Goal: Task Accomplishment & Management: Complete application form

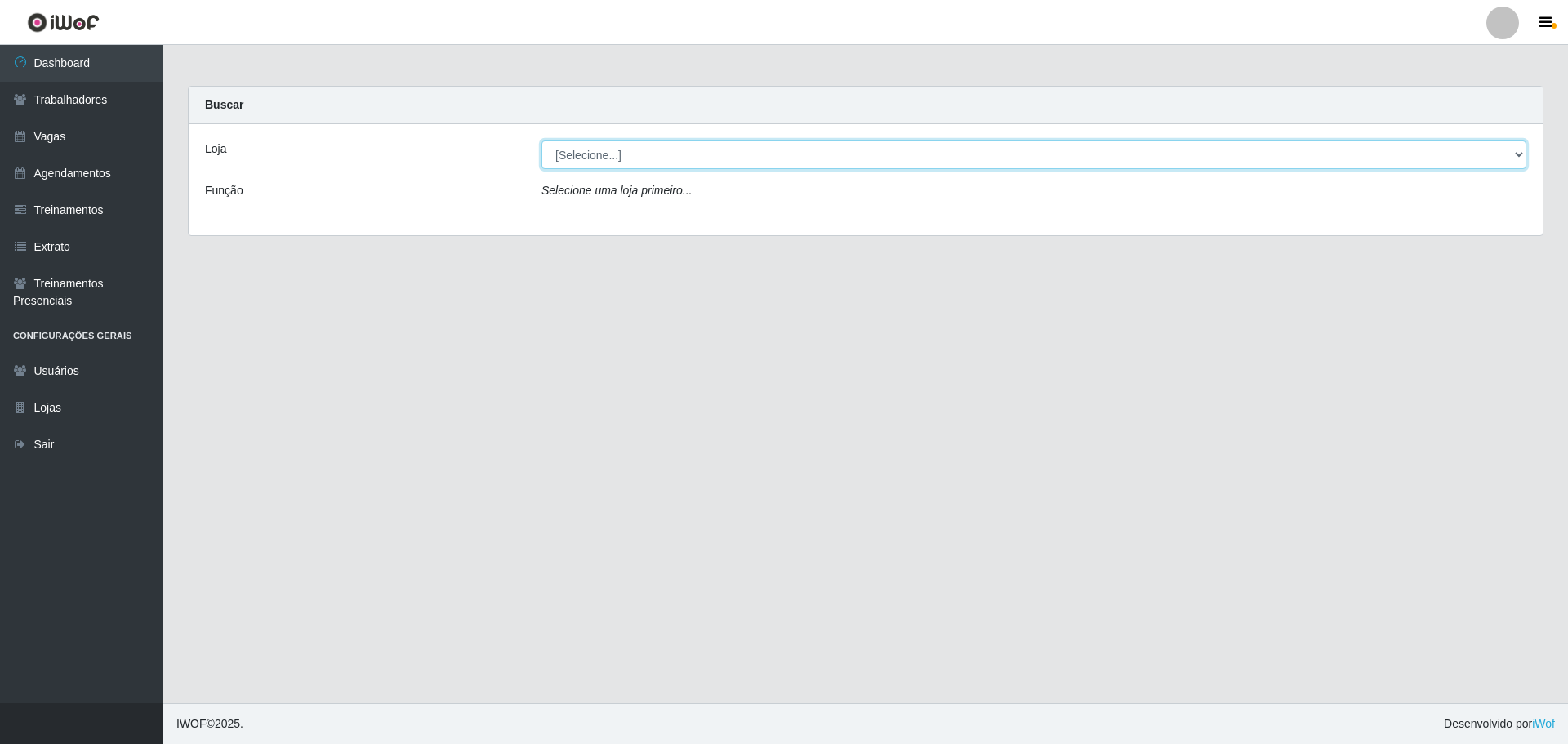
click at [601, 161] on select "[Selecione...] Minimercado Filezão O Filezão - Centenário" at bounding box center [1034, 155] width 985 height 29
select select "203"
click at [541, 141] on select "[Selecione...] Minimercado Filezão O Filezão - Centenário" at bounding box center [1034, 155] width 985 height 29
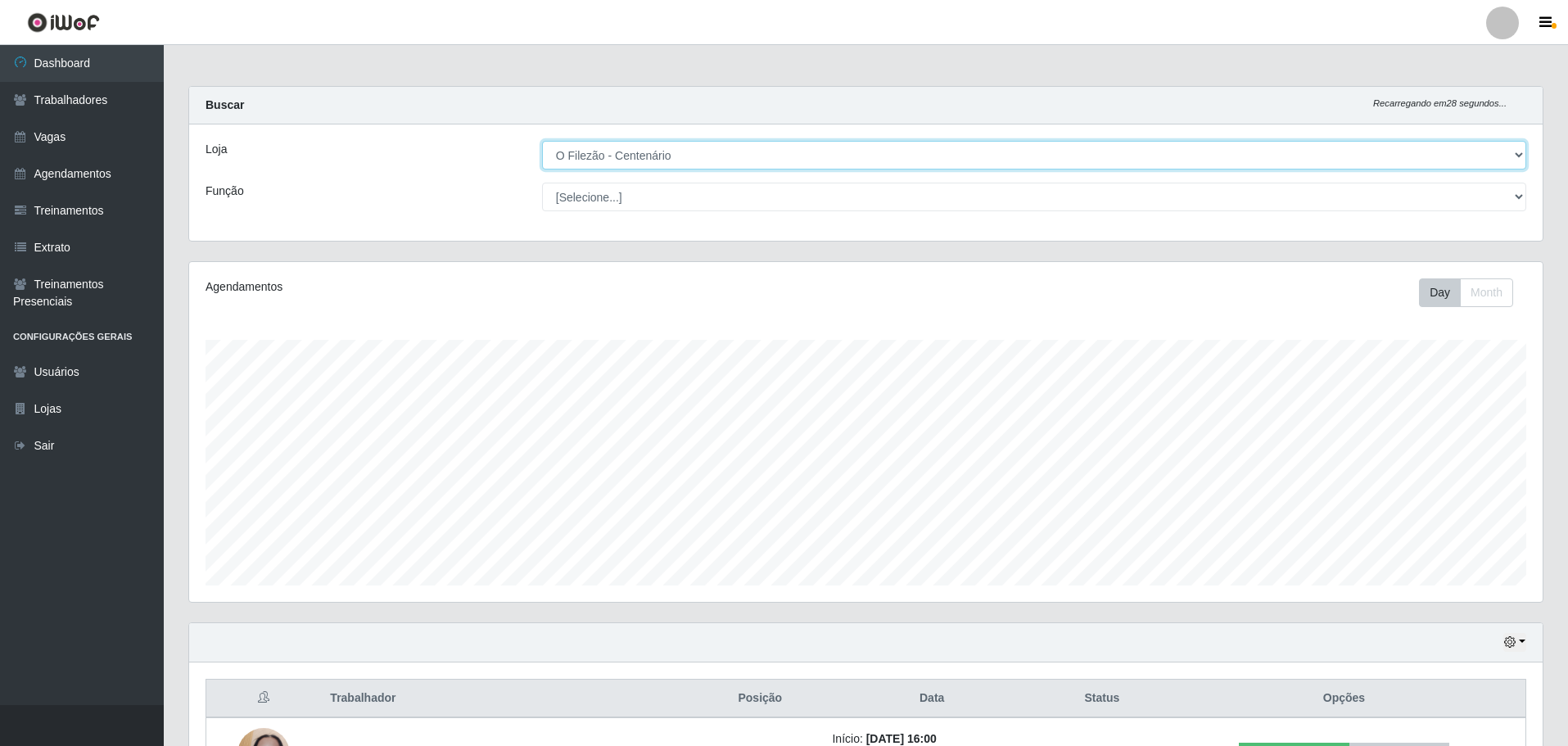
scroll to position [196, 0]
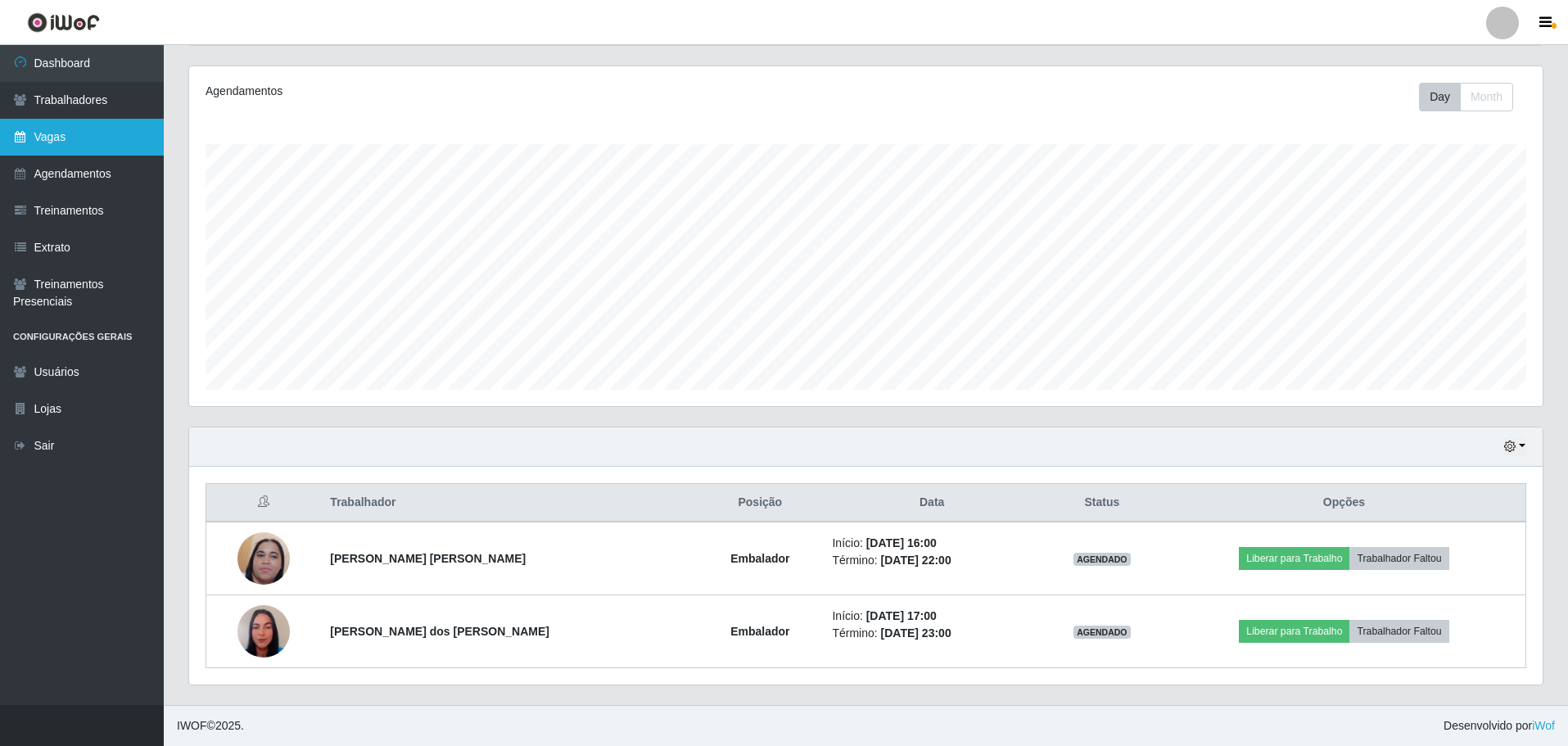
drag, startPoint x: 93, startPoint y: 123, endPoint x: 108, endPoint y: 130, distance: 16.6
click at [91, 124] on link "Vagas" at bounding box center [81, 137] width 164 height 37
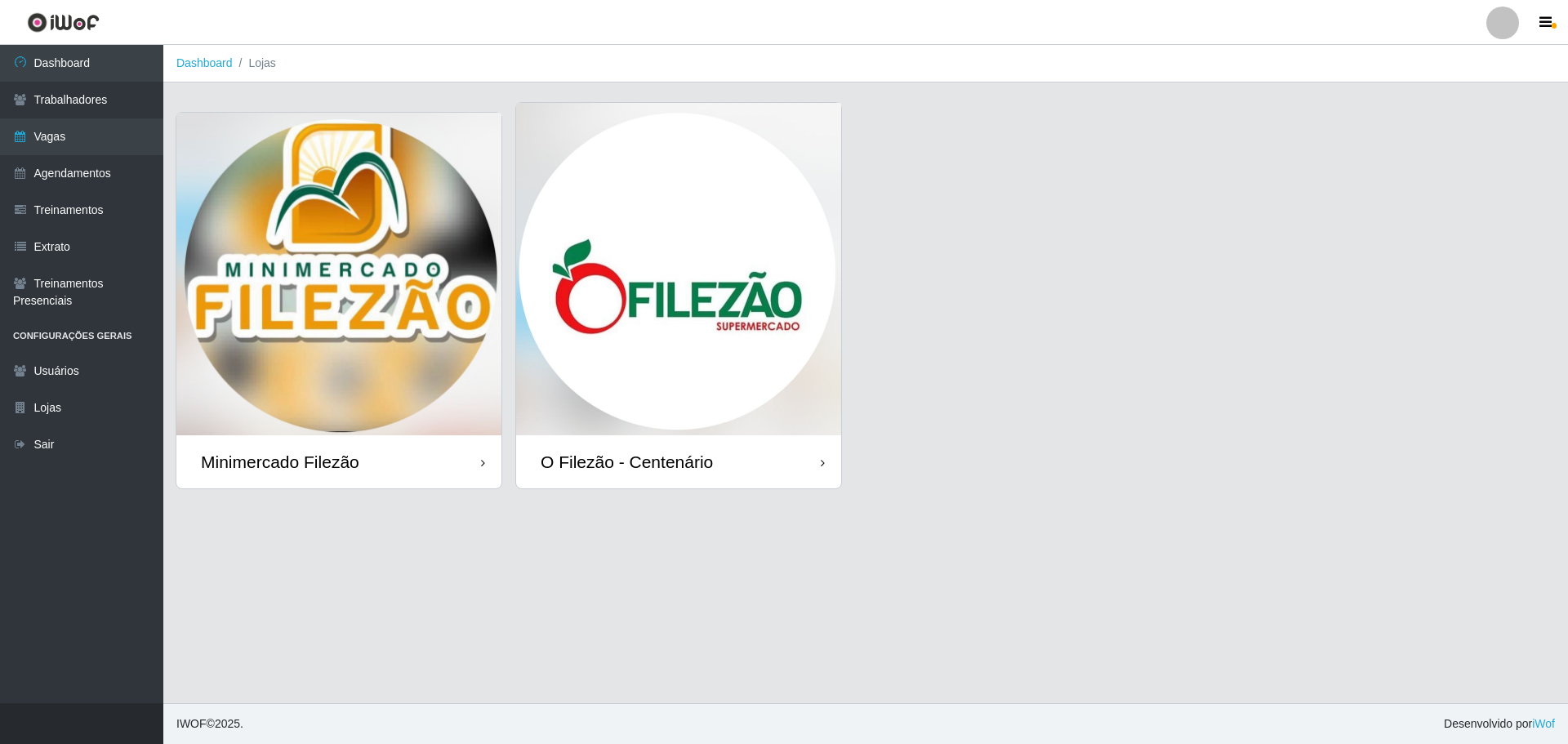
click at [730, 258] on img at bounding box center [678, 269] width 325 height 333
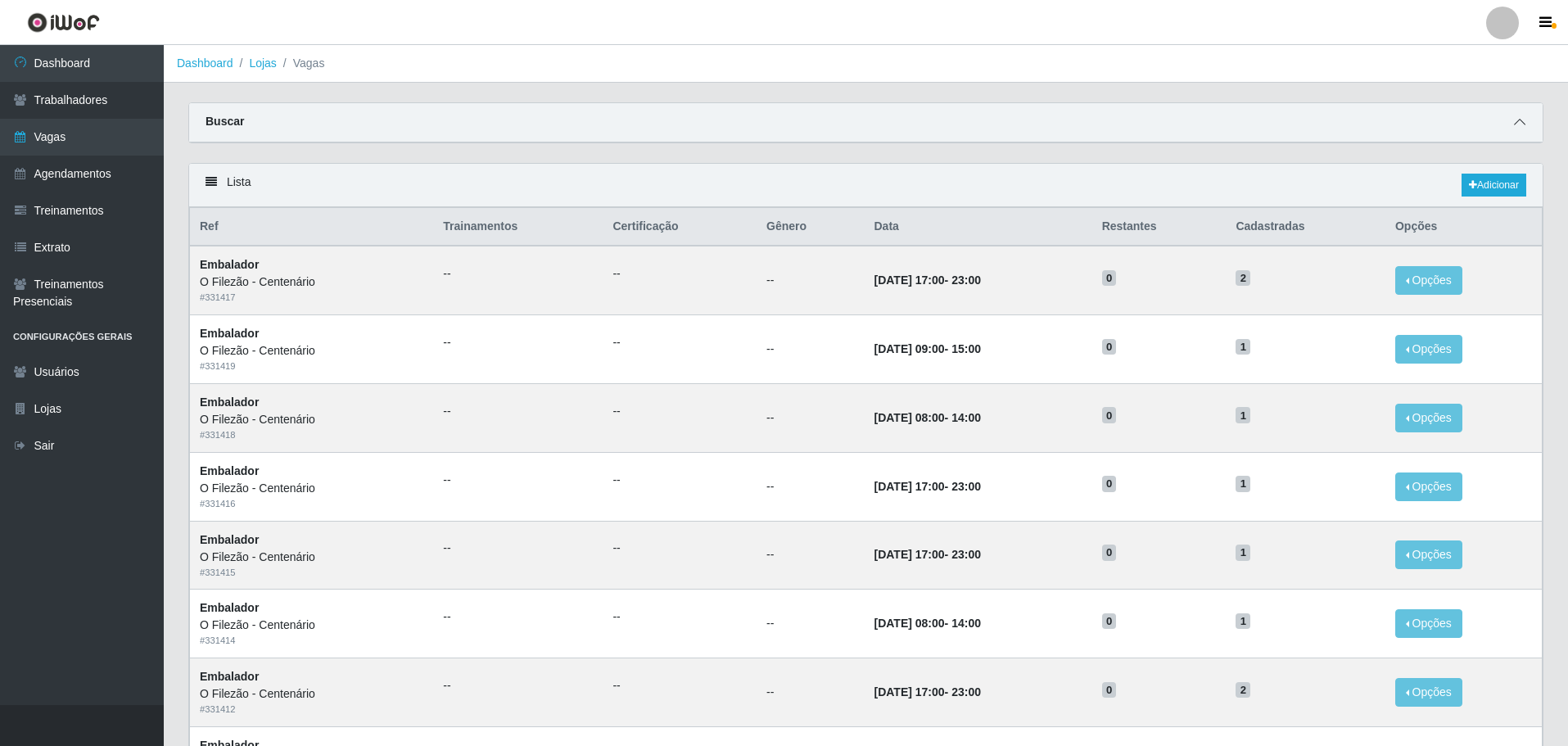
click at [1517, 128] on icon at bounding box center [1519, 122] width 11 height 11
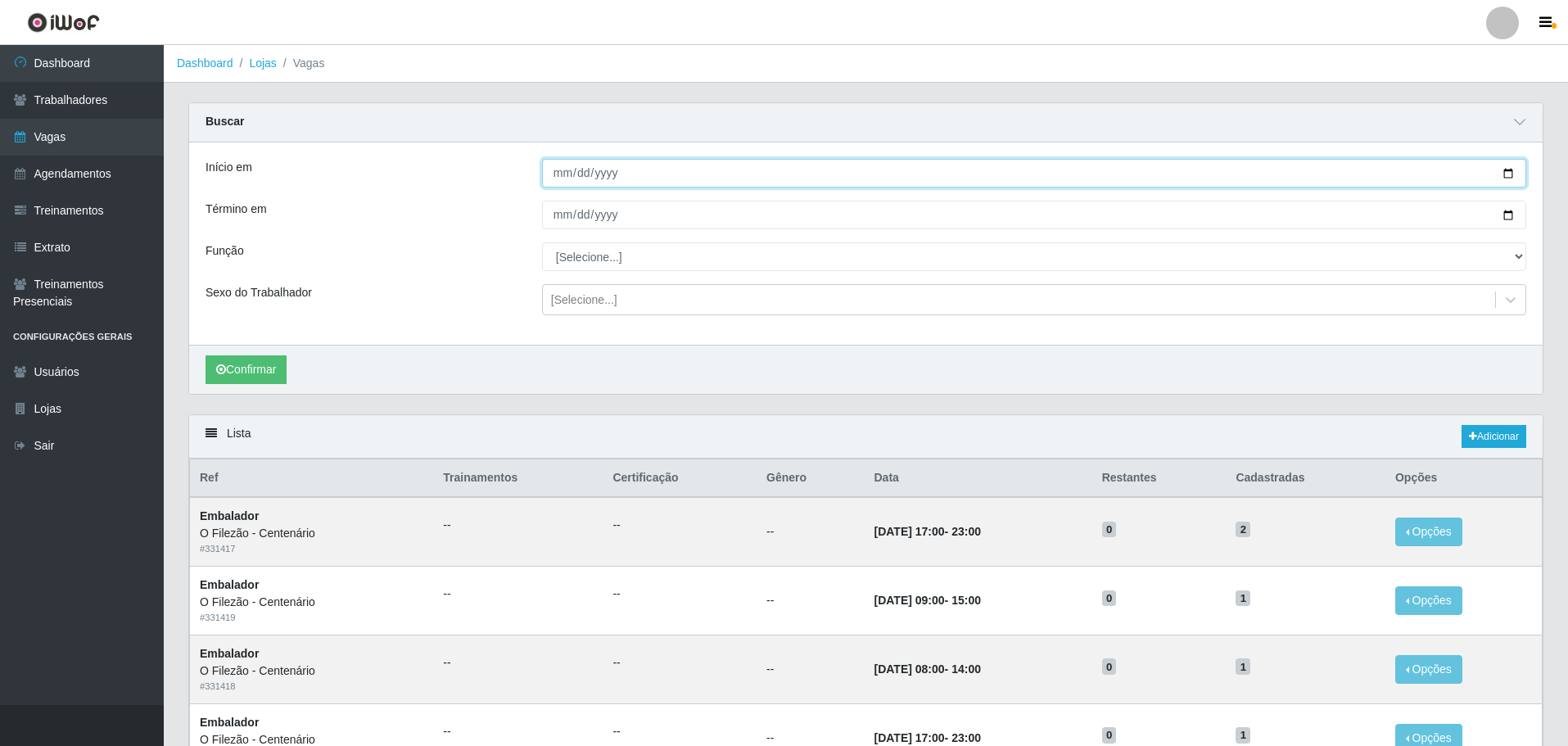
click at [1510, 171] on input "Início em" at bounding box center [1034, 172] width 984 height 29
type input "[DATE]"
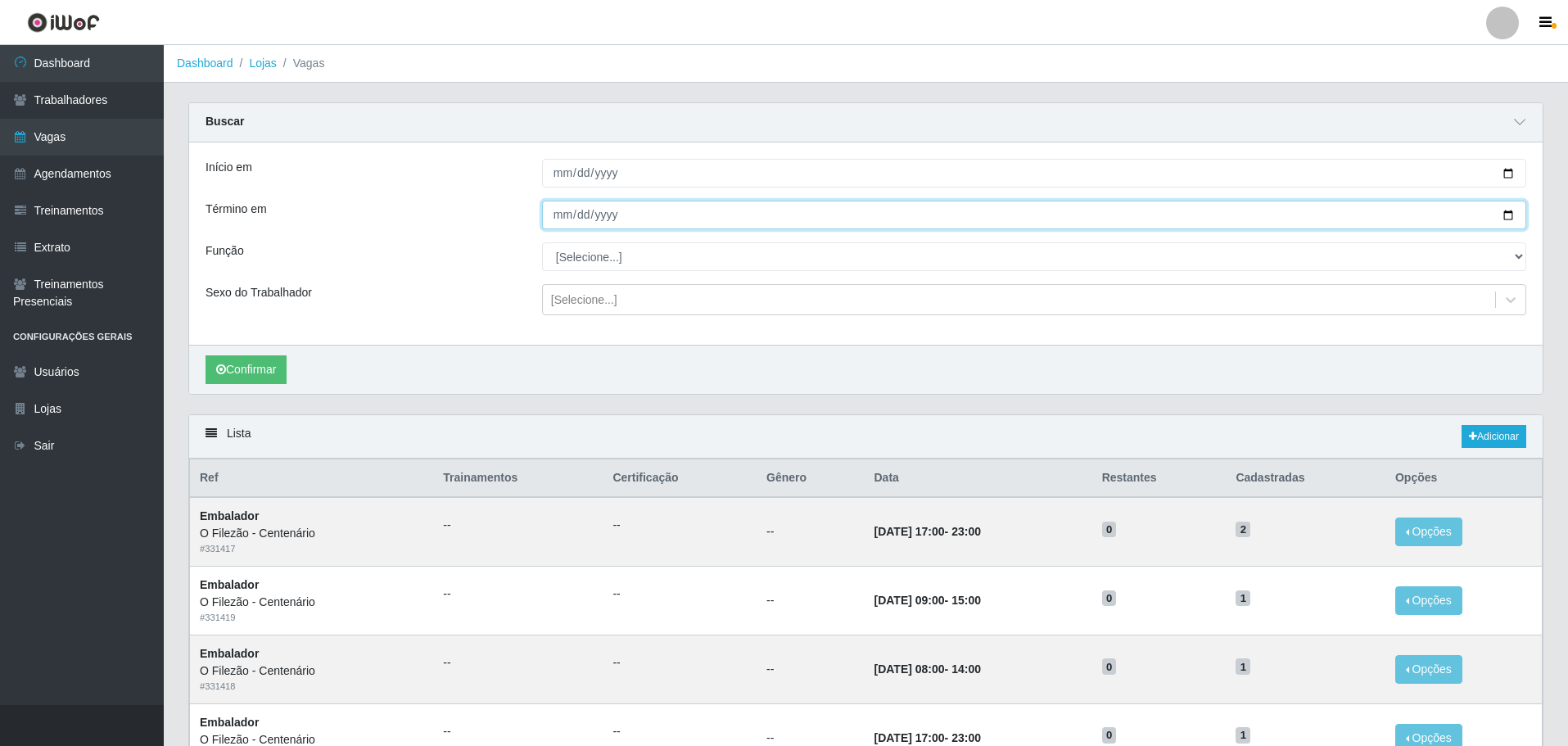
drag, startPoint x: 1508, startPoint y: 220, endPoint x: 1456, endPoint y: 237, distance: 54.7
click at [1508, 220] on input "Término em" at bounding box center [1034, 215] width 984 height 29
type input "[DATE]"
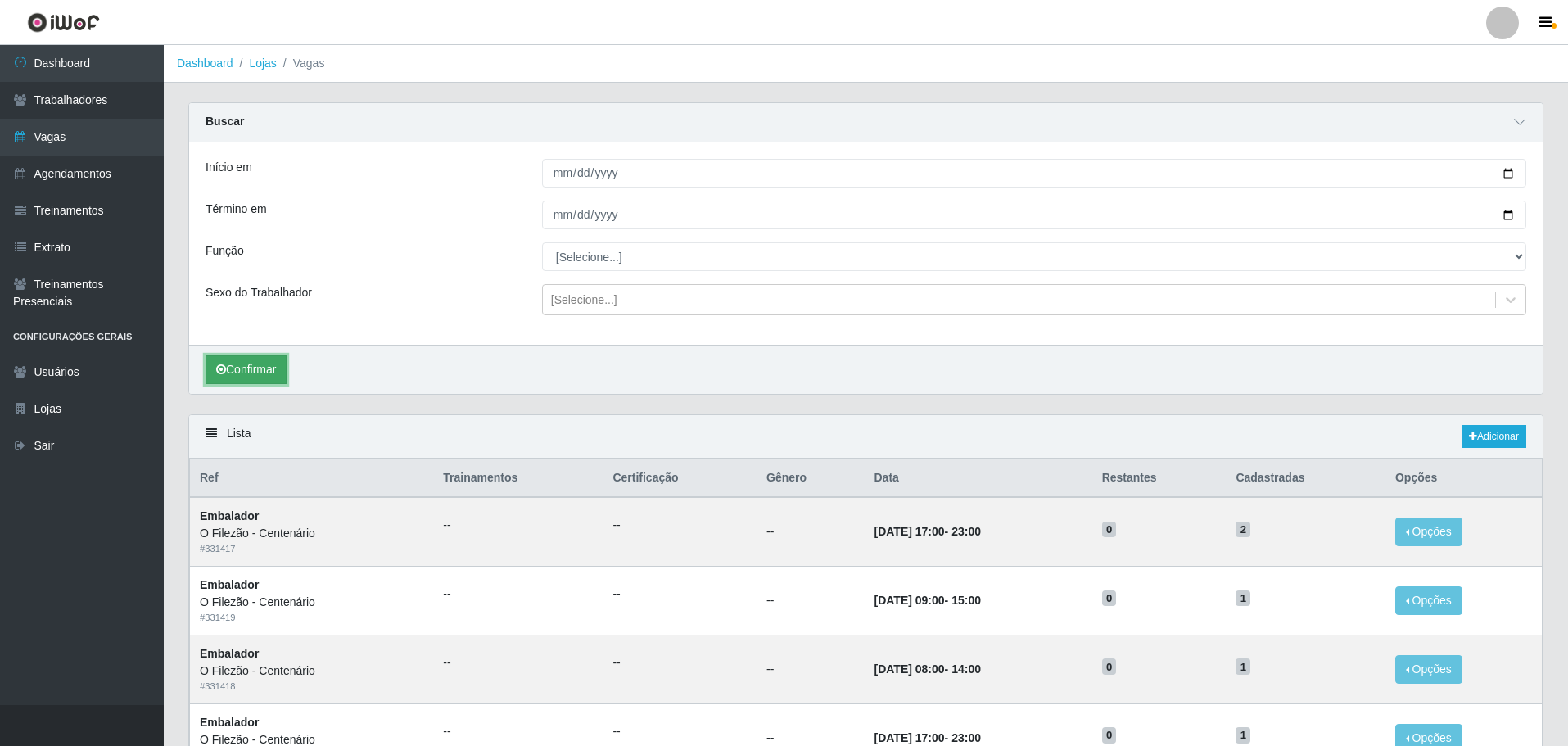
click at [229, 376] on button "Confirmar" at bounding box center [246, 369] width 81 height 29
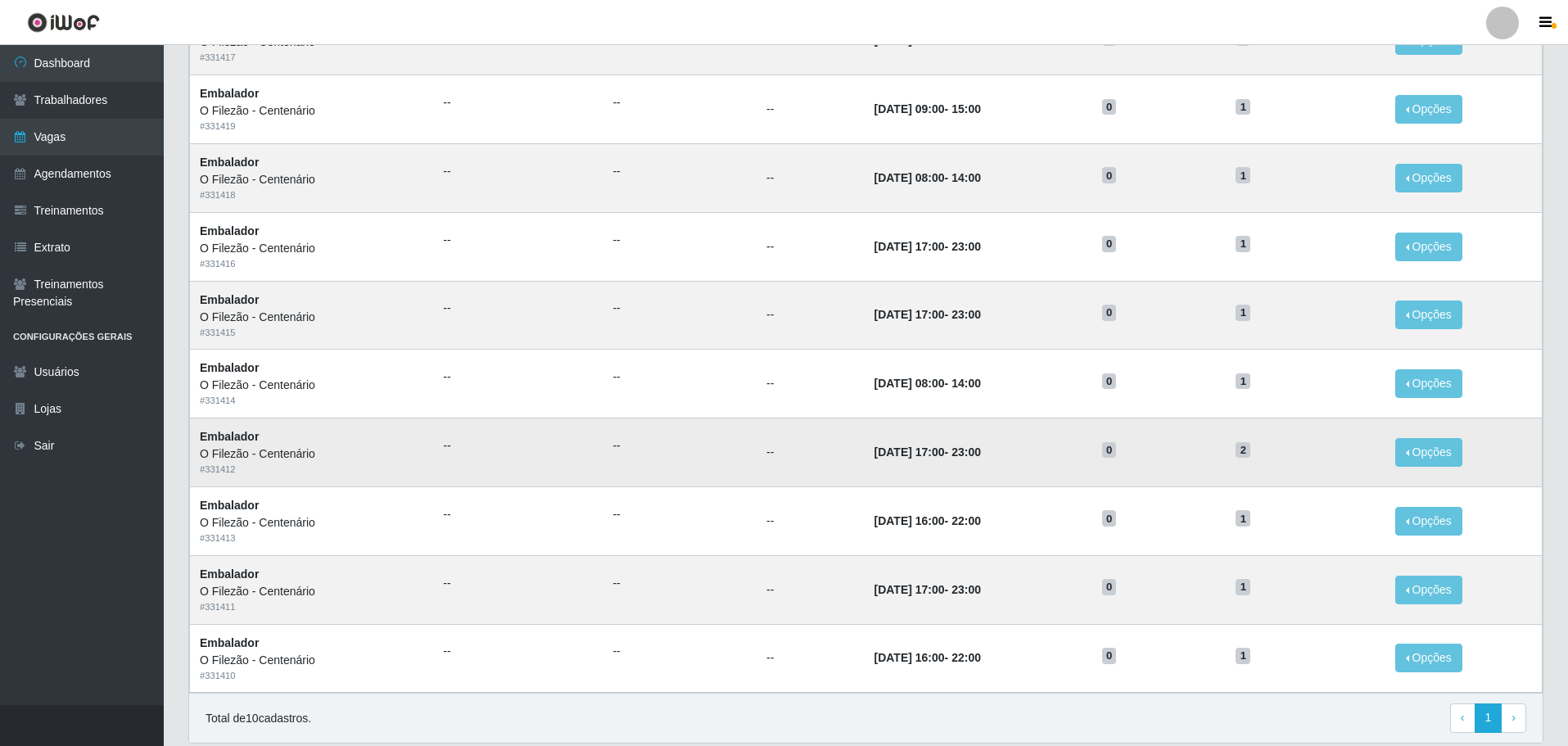
scroll to position [327, 0]
